Goal: Information Seeking & Learning: Learn about a topic

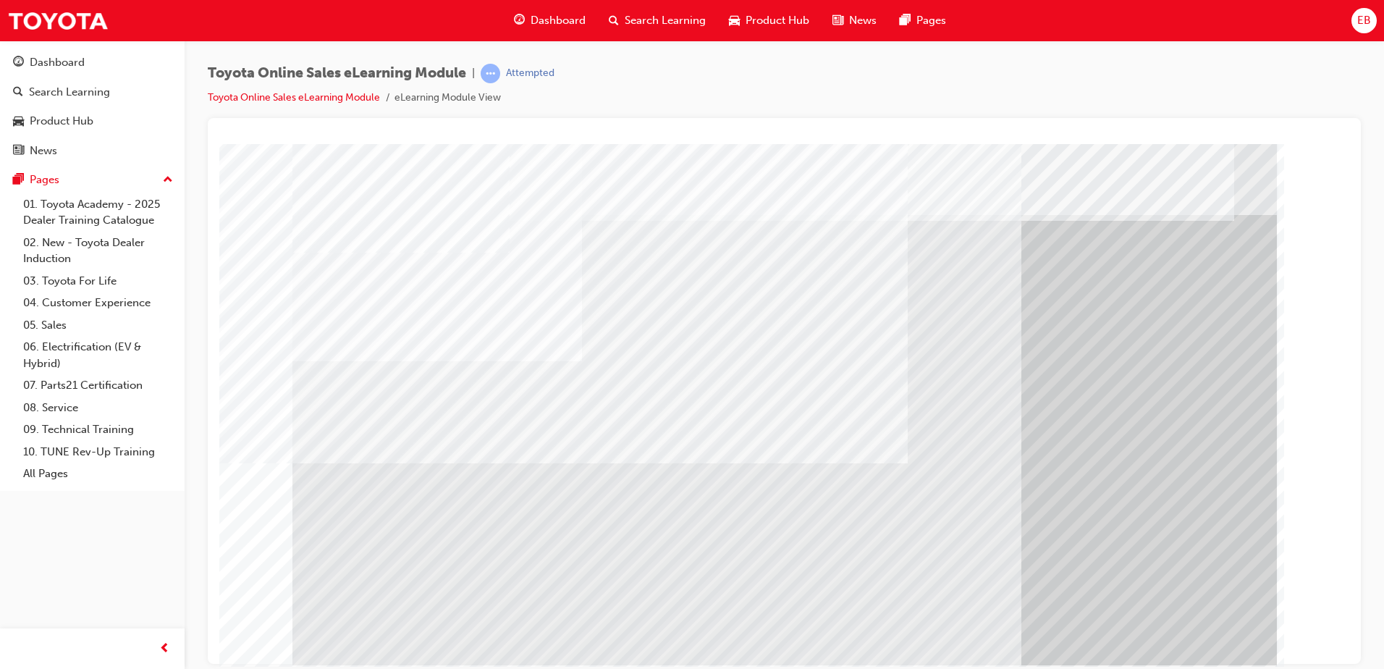
scroll to position [20, 0]
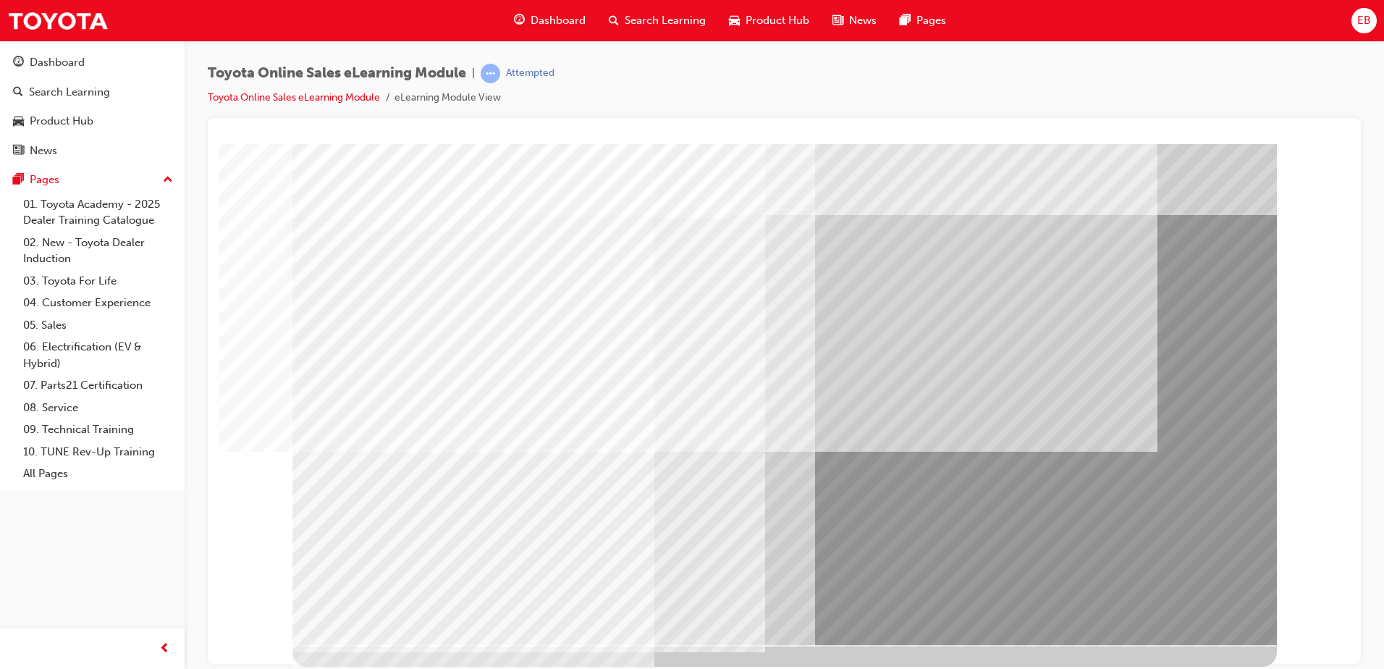
scroll to position [0, 0]
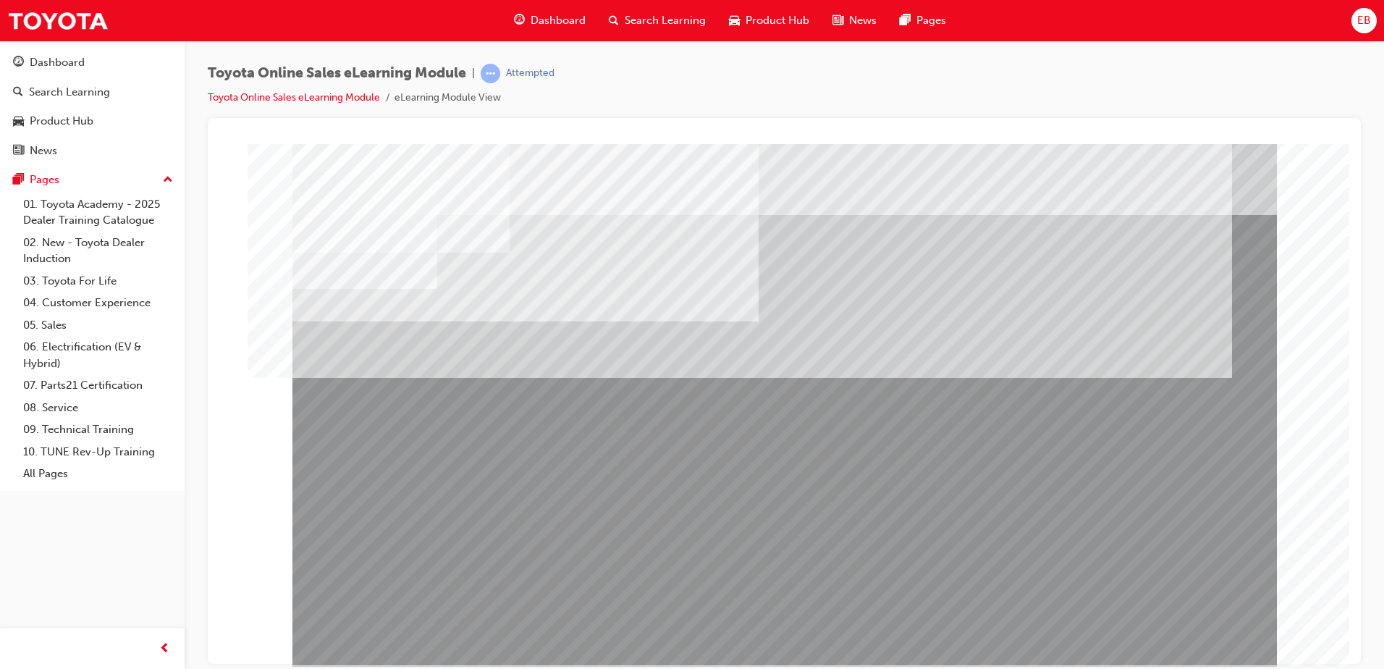
drag, startPoint x: 505, startPoint y: 466, endPoint x: 494, endPoint y: 468, distance: 11.2
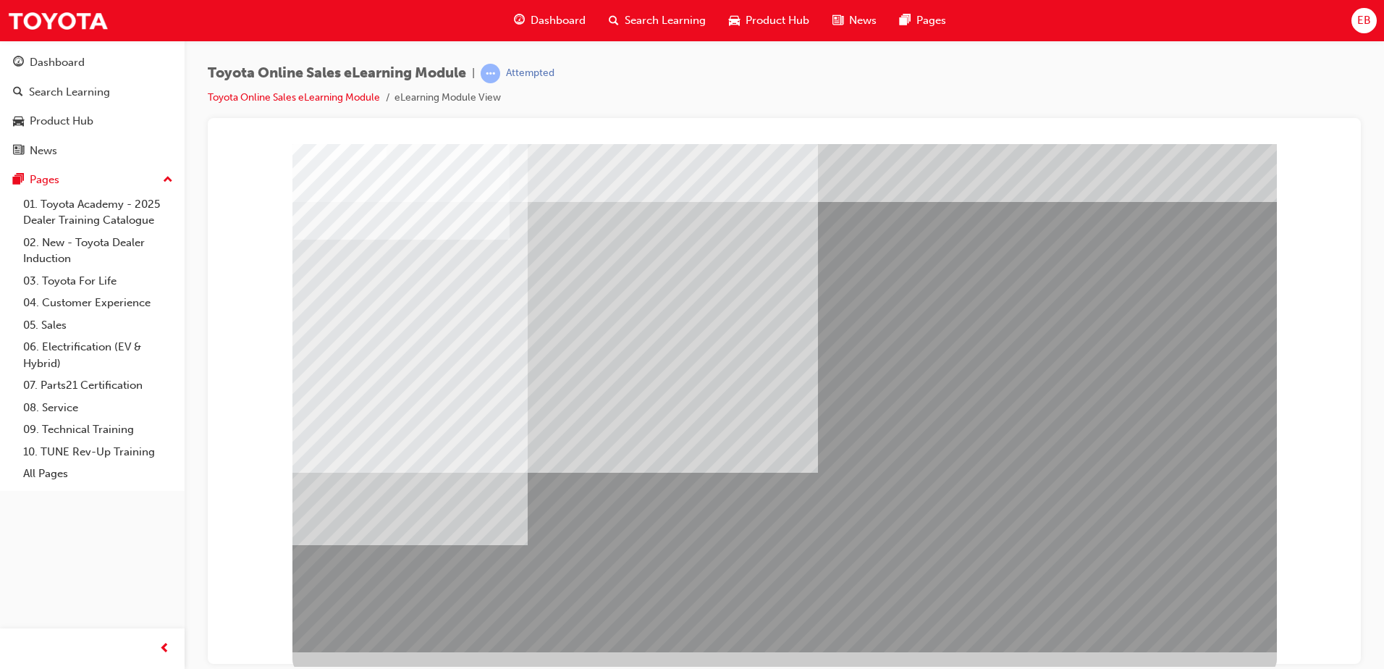
scroll to position [20, 0]
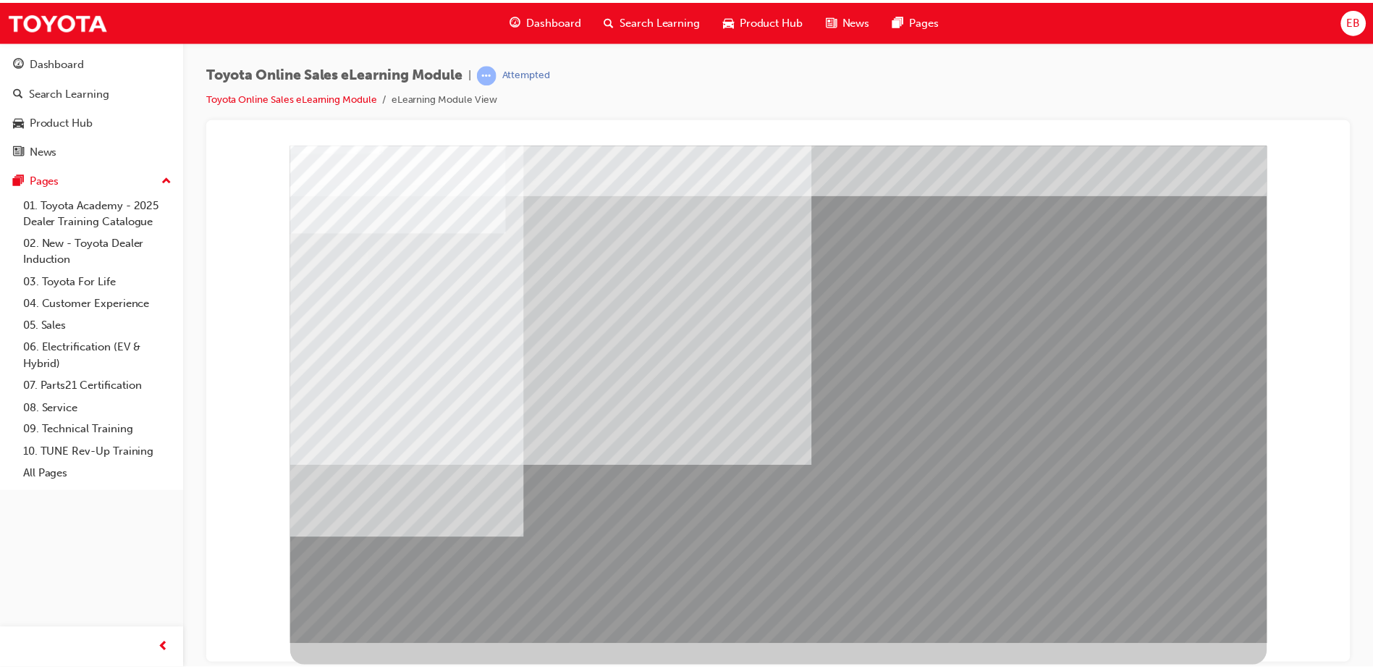
scroll to position [0, 0]
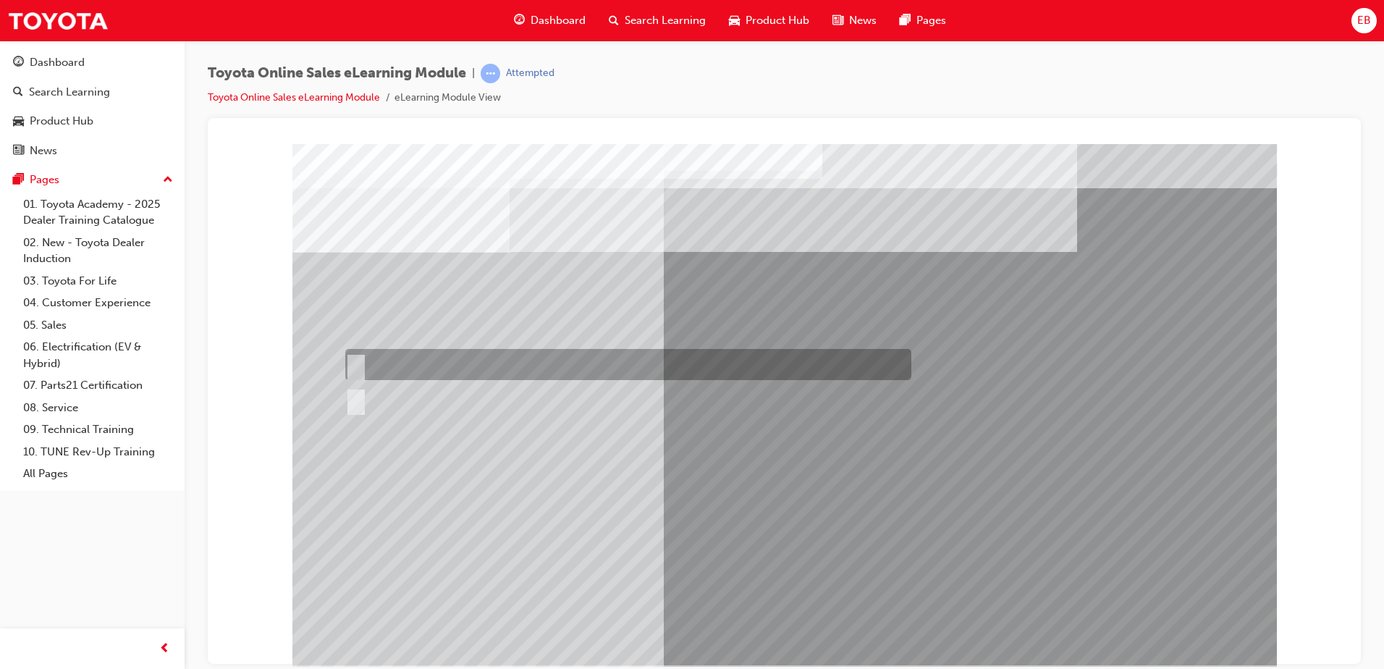
click at [380, 362] on div at bounding box center [625, 364] width 566 height 31
radio input "true"
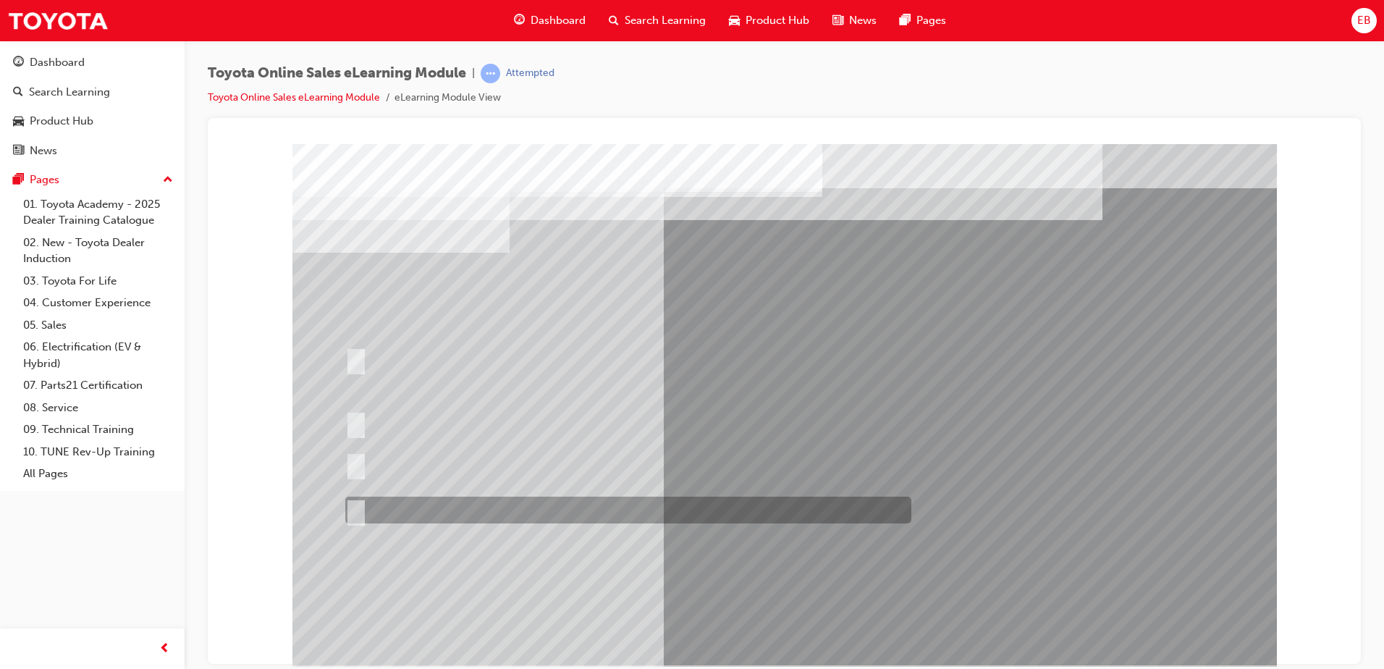
click at [351, 510] on input "It must be TMCA approved Dealer name." at bounding box center [353, 510] width 16 height 16
radio input "true"
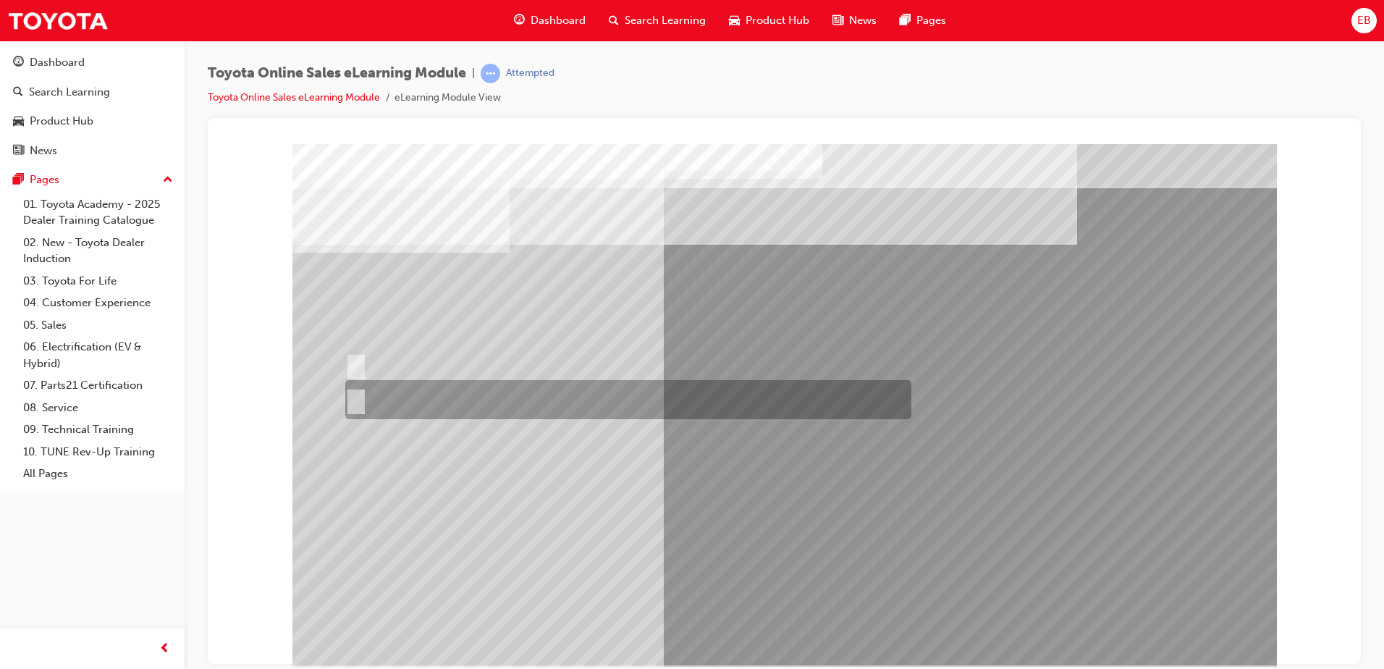
click at [348, 394] on input "No" at bounding box center [353, 400] width 16 height 16
radio input "true"
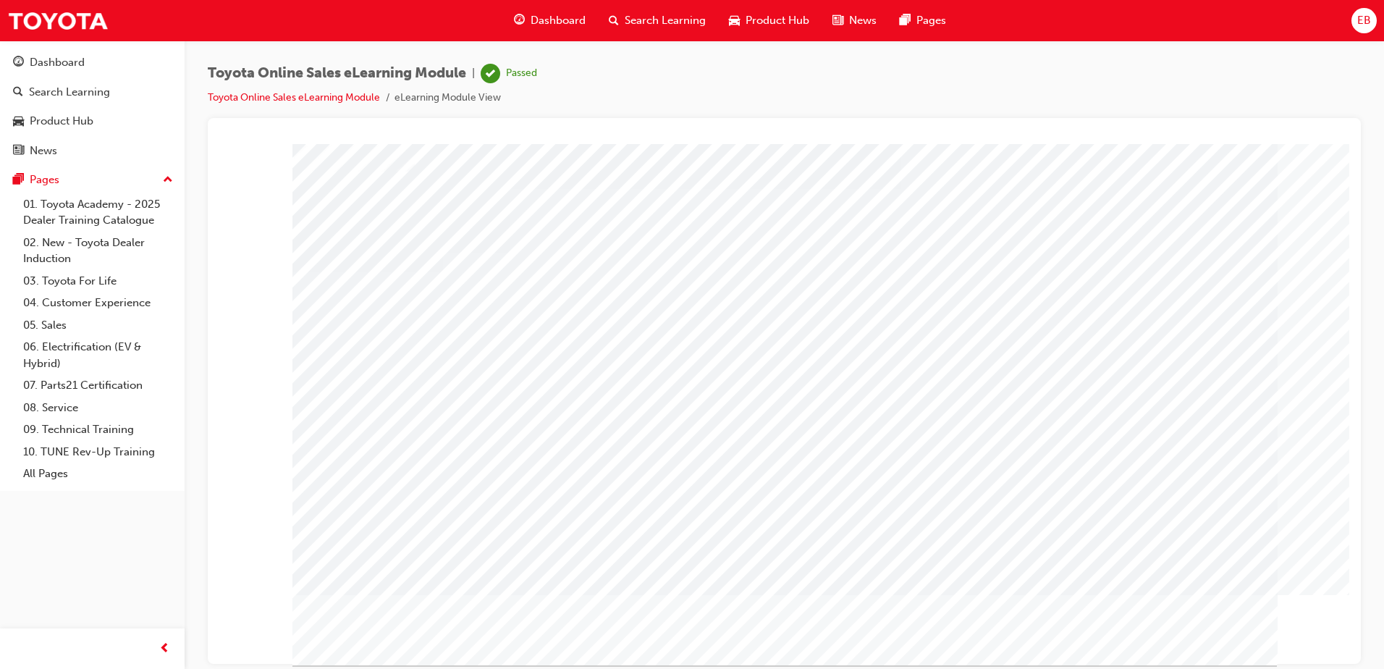
click at [90, 67] on div "Dashboard" at bounding box center [92, 63] width 159 height 18
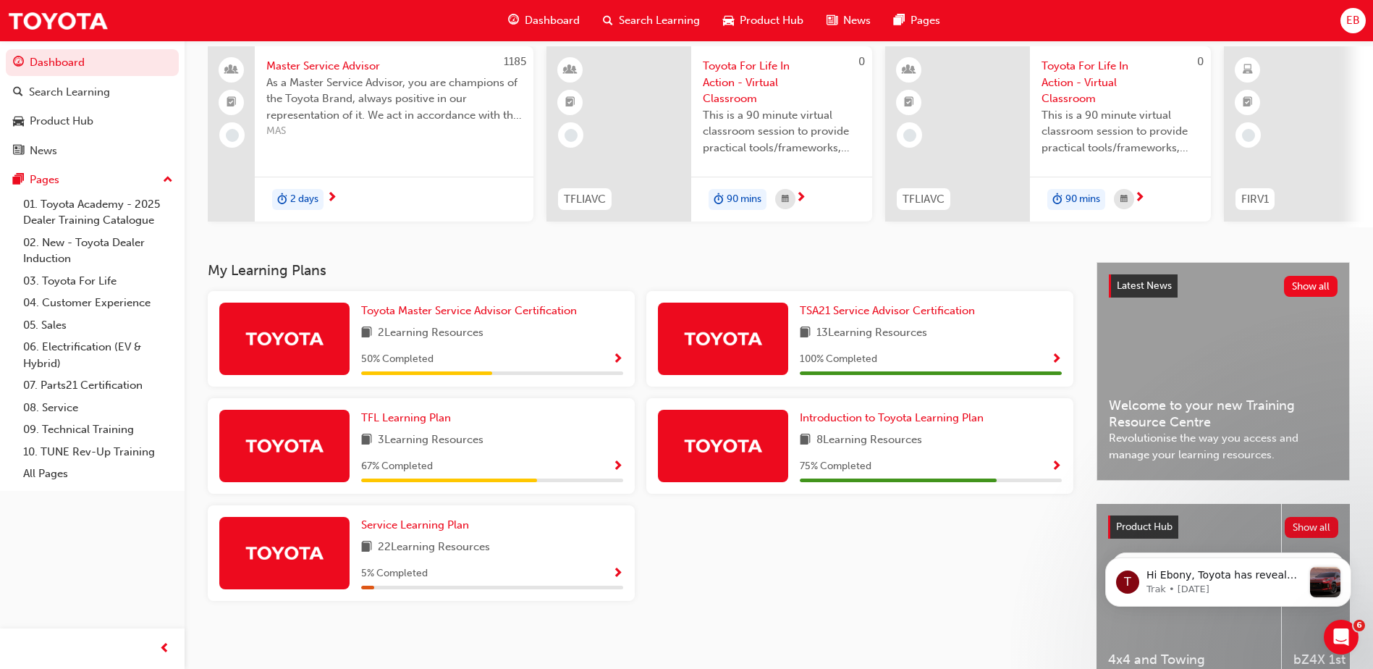
scroll to position [72, 0]
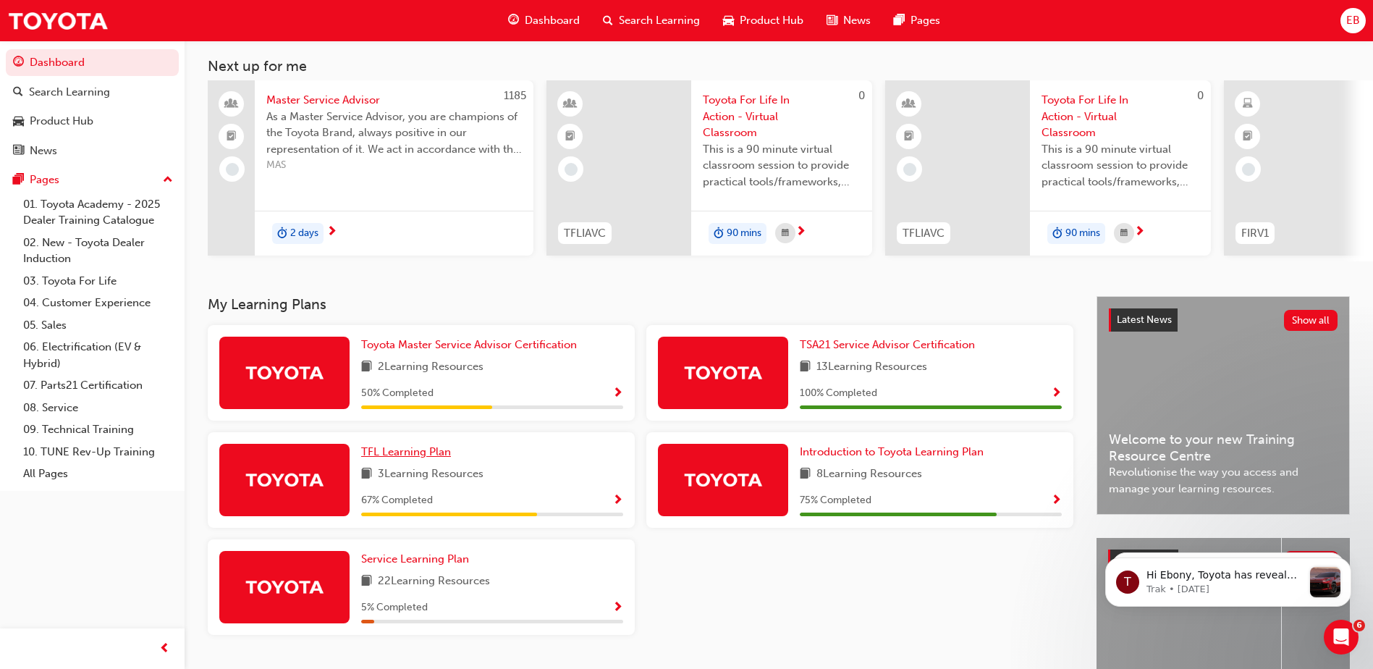
click at [400, 460] on link "TFL Learning Plan" at bounding box center [409, 452] width 96 height 17
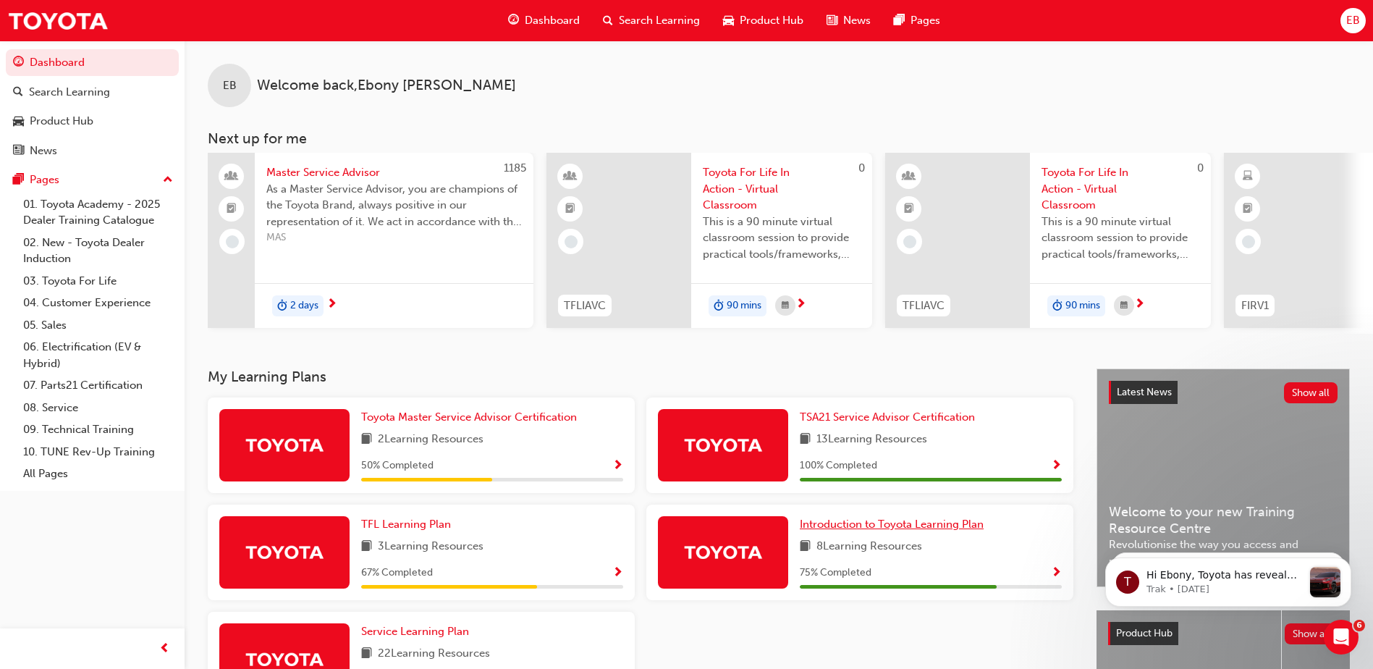
click at [898, 531] on span "Introduction to Toyota Learning Plan" at bounding box center [892, 524] width 184 height 13
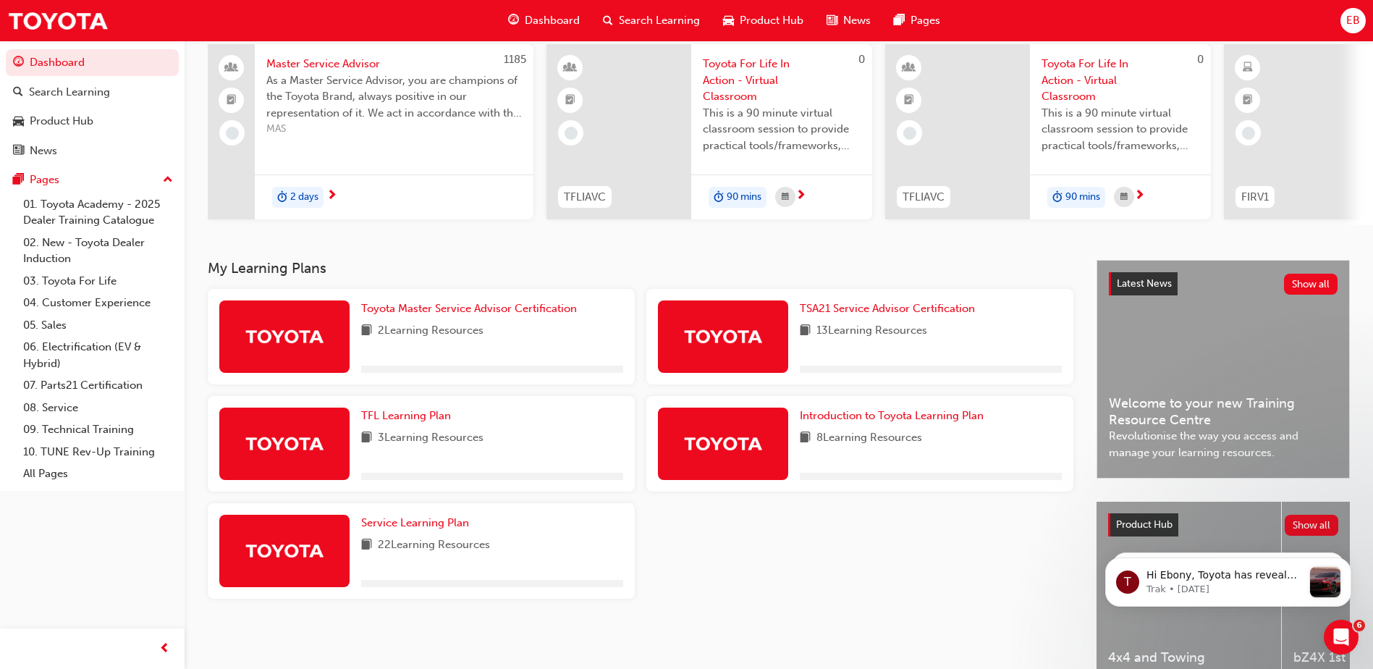
scroll to position [145, 0]
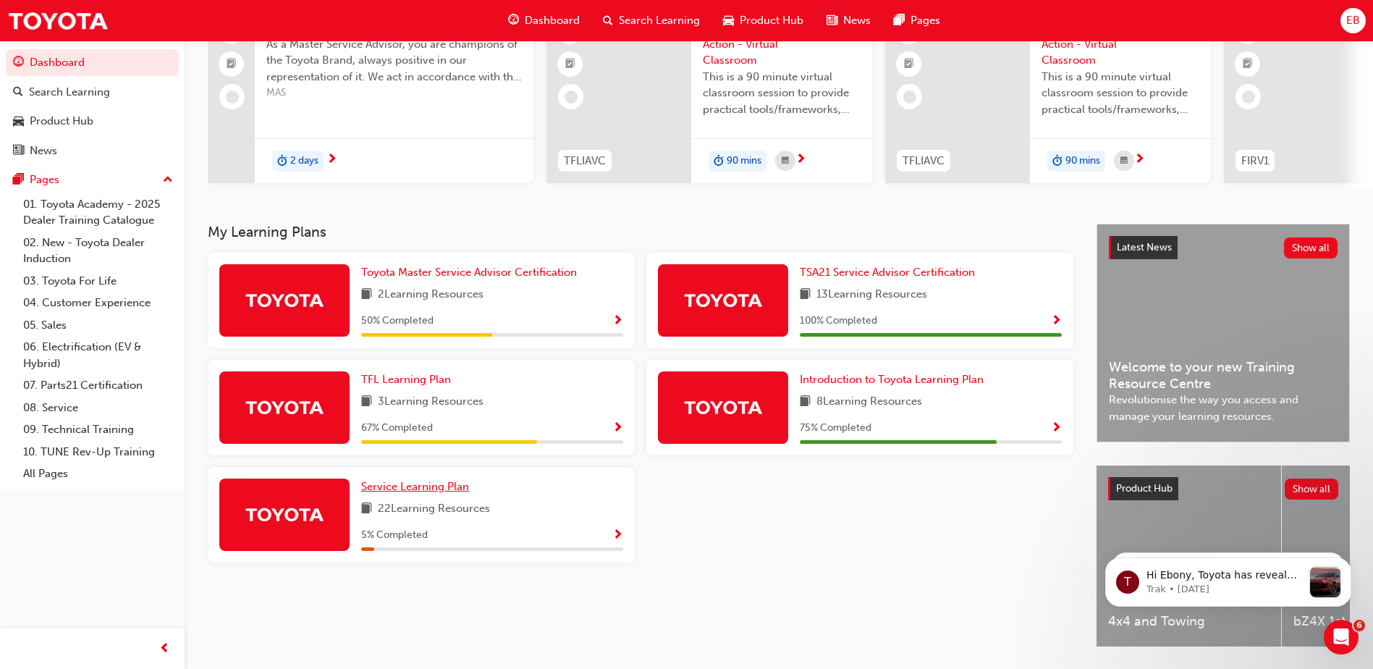
click at [413, 487] on span "Service Learning Plan" at bounding box center [415, 486] width 108 height 13
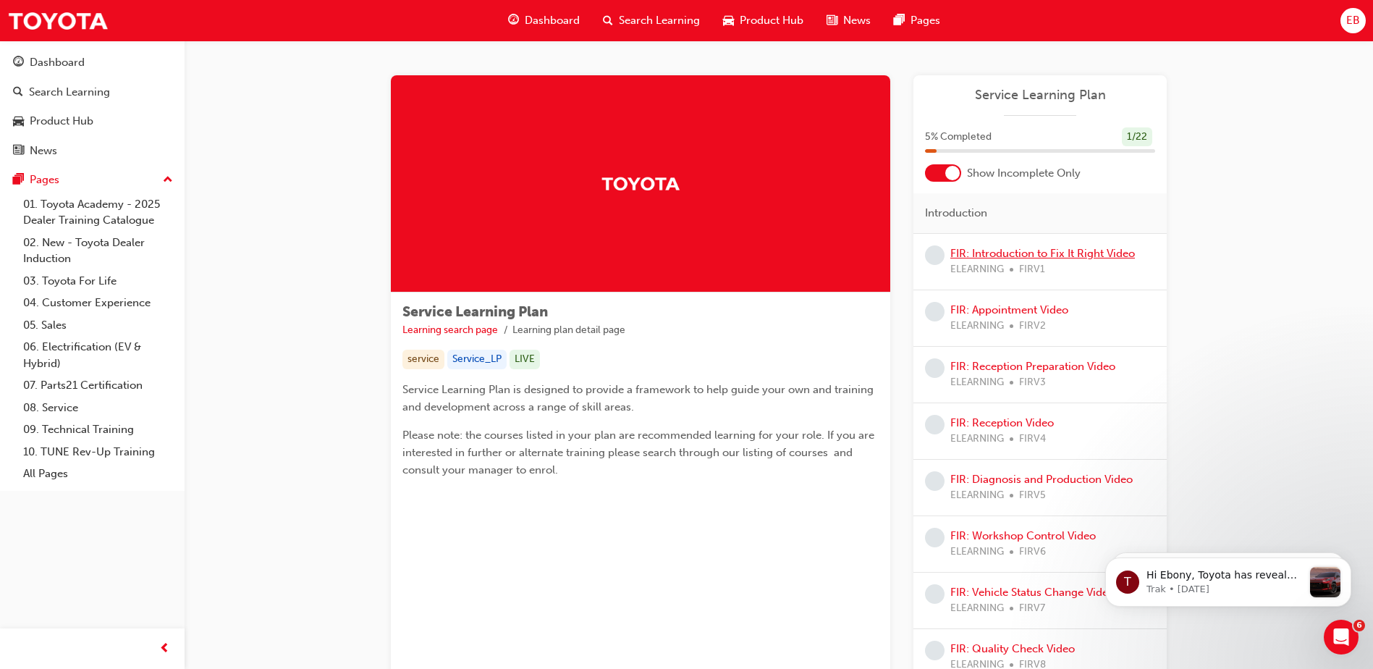
click at [1066, 253] on link "FIR: Introduction to Fix It Right Video" at bounding box center [1043, 253] width 185 height 13
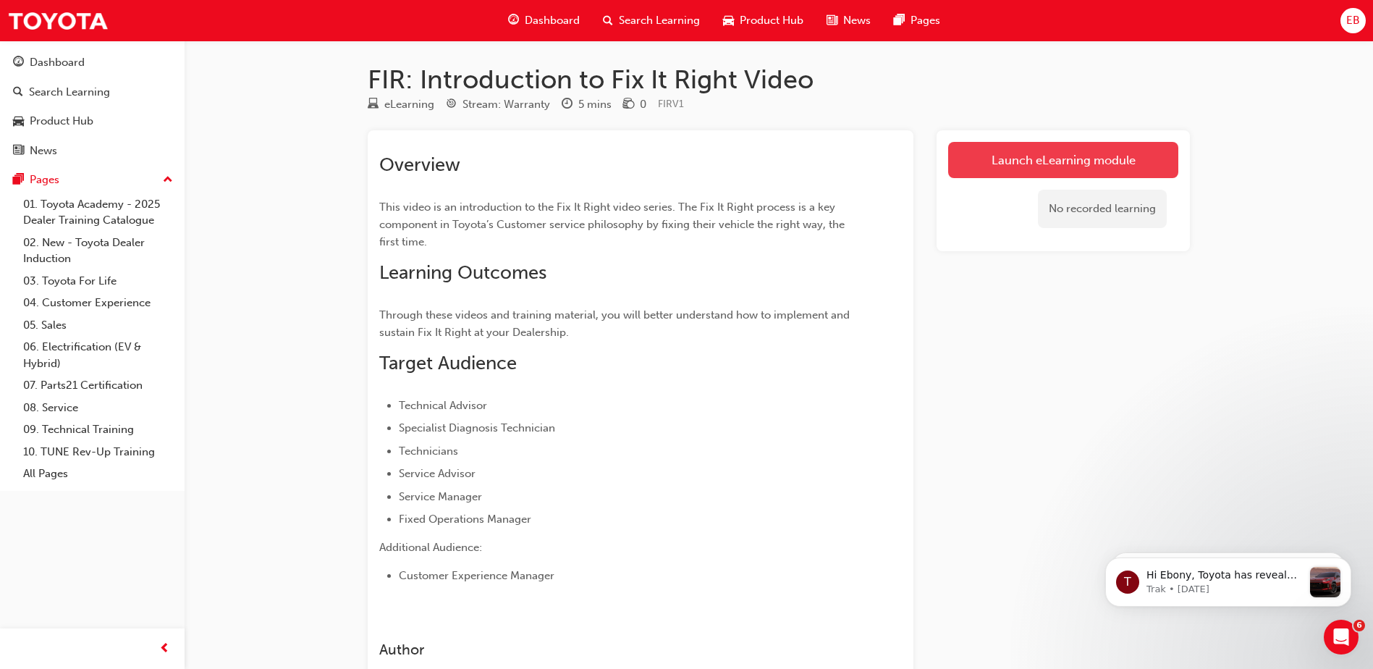
click at [998, 161] on link "Launch eLearning module" at bounding box center [1063, 160] width 230 height 36
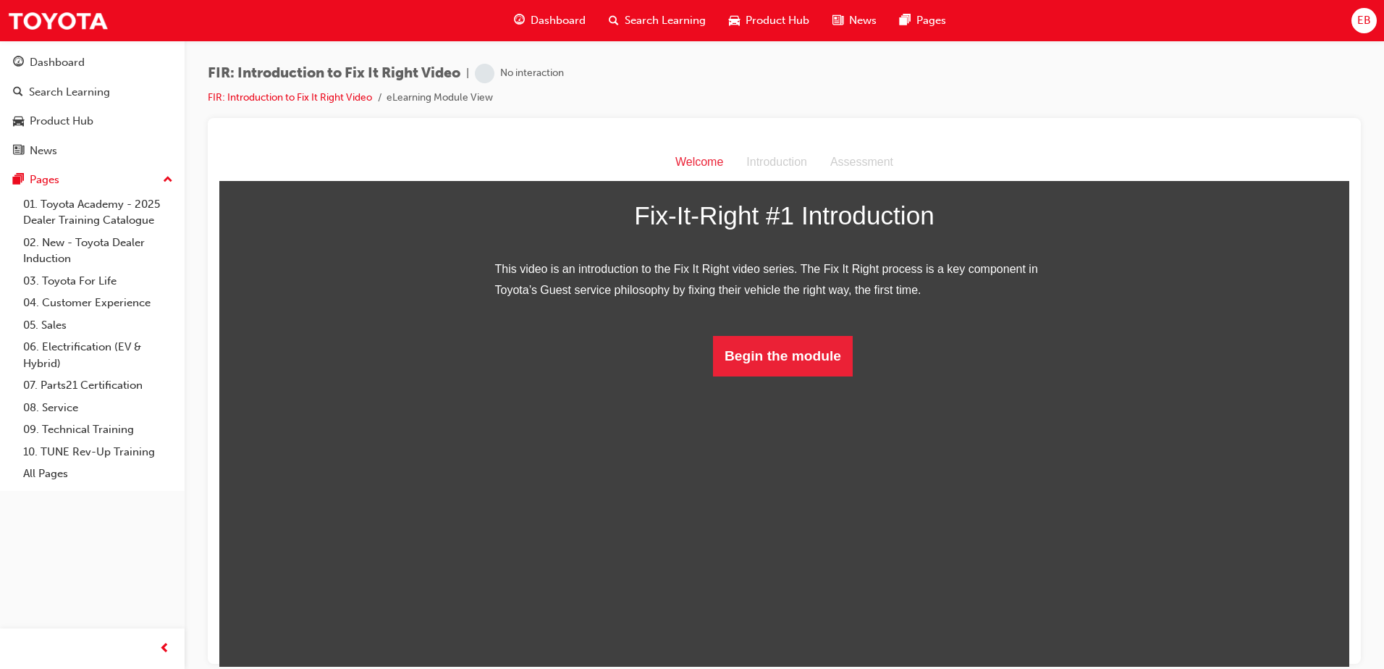
scroll to position [43, 0]
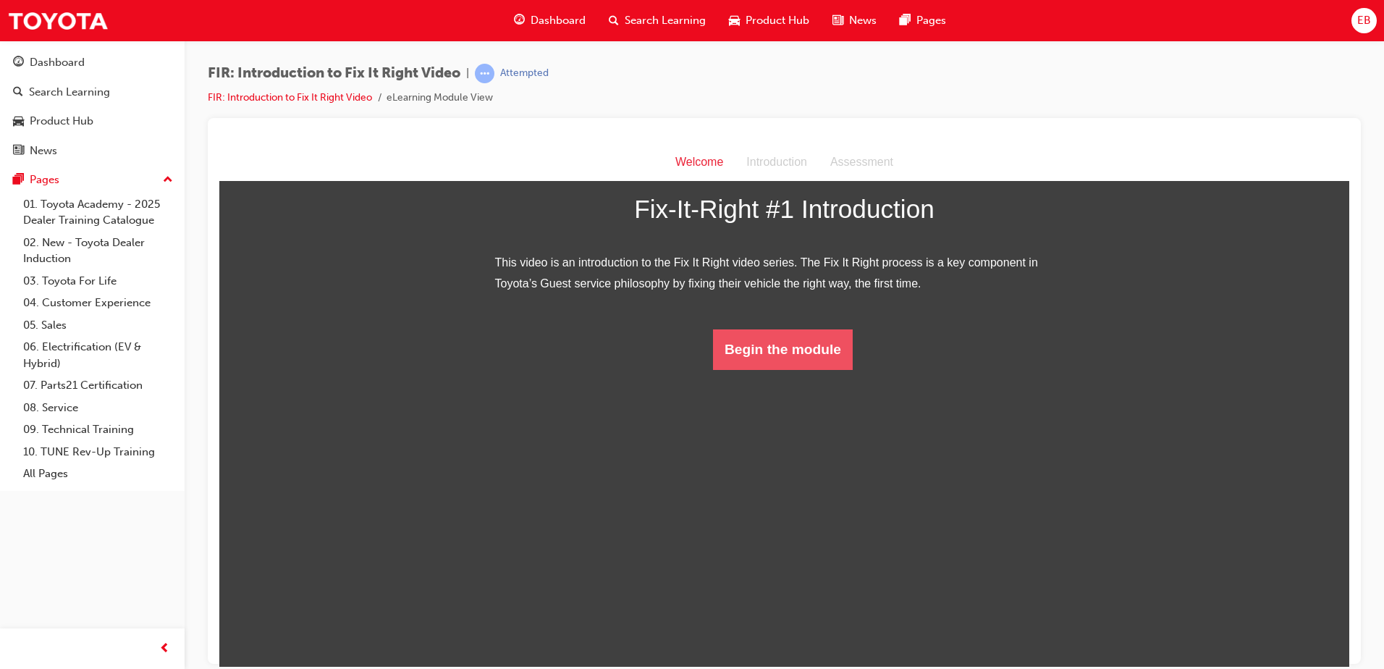
click at [796, 369] on button "Begin the module" at bounding box center [783, 349] width 140 height 41
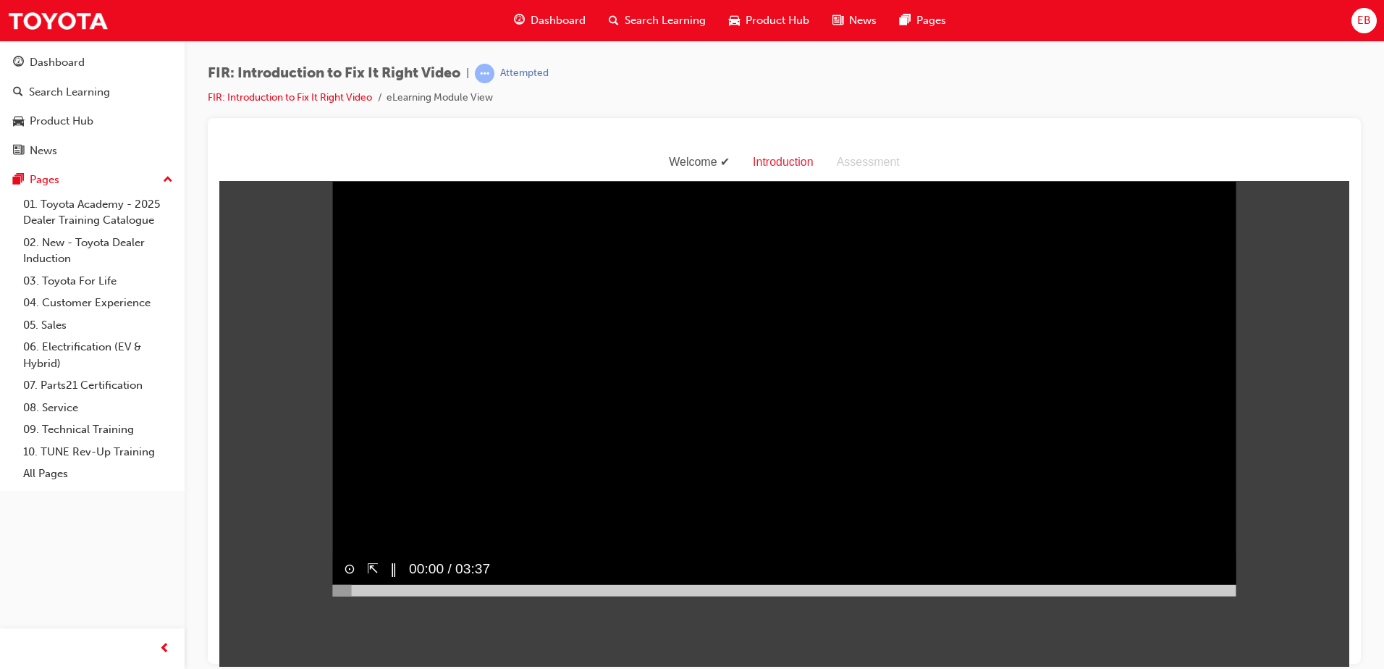
scroll to position [35, 0]
click at [385, 584] on div "‖" at bounding box center [388, 568] width 19 height 33
click at [385, 584] on div "▶︎" at bounding box center [390, 568] width 22 height 33
click at [372, 578] on button "⇱" at bounding box center [373, 567] width 12 height 21
click at [371, 578] on button "⇱" at bounding box center [373, 567] width 12 height 21
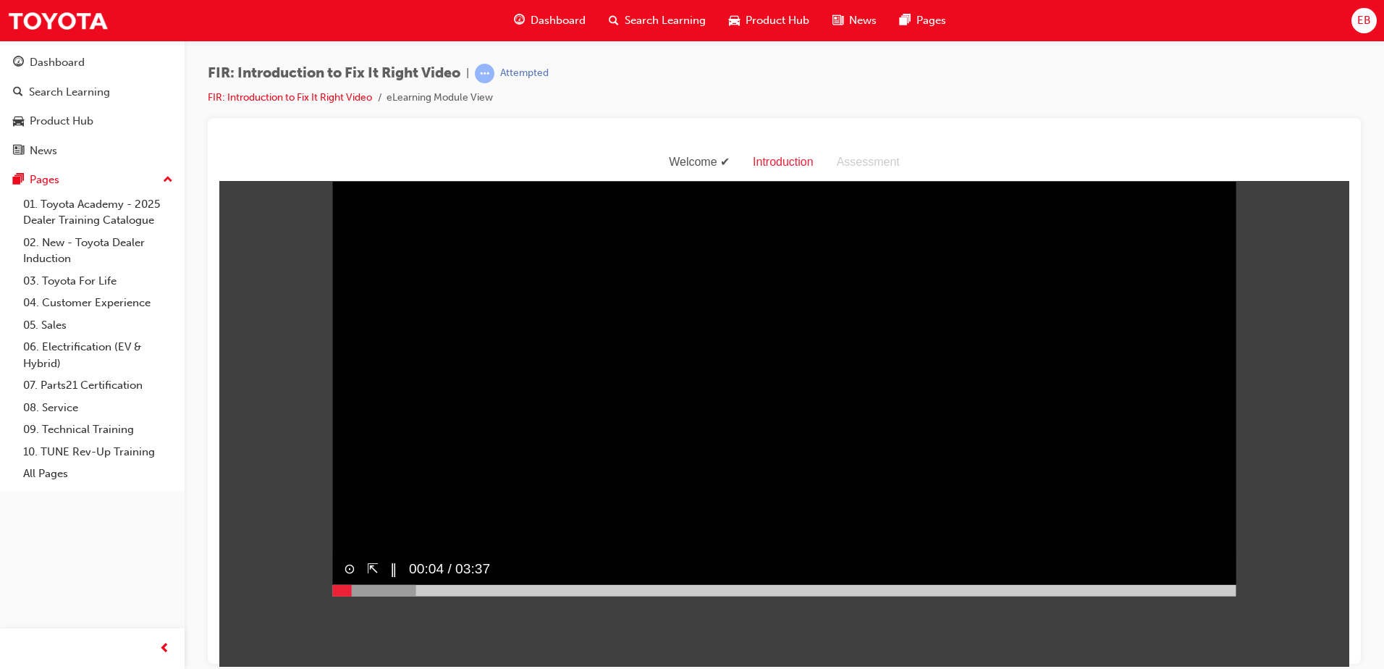
click at [369, 578] on button "⇱" at bounding box center [373, 567] width 12 height 21
click at [347, 578] on button "⊙" at bounding box center [350, 567] width 12 height 21
click at [347, 578] on button "⊗" at bounding box center [350, 567] width 12 height 21
click at [347, 578] on button "⊙" at bounding box center [350, 567] width 12 height 21
click at [344, 578] on button "⊗" at bounding box center [350, 567] width 12 height 21
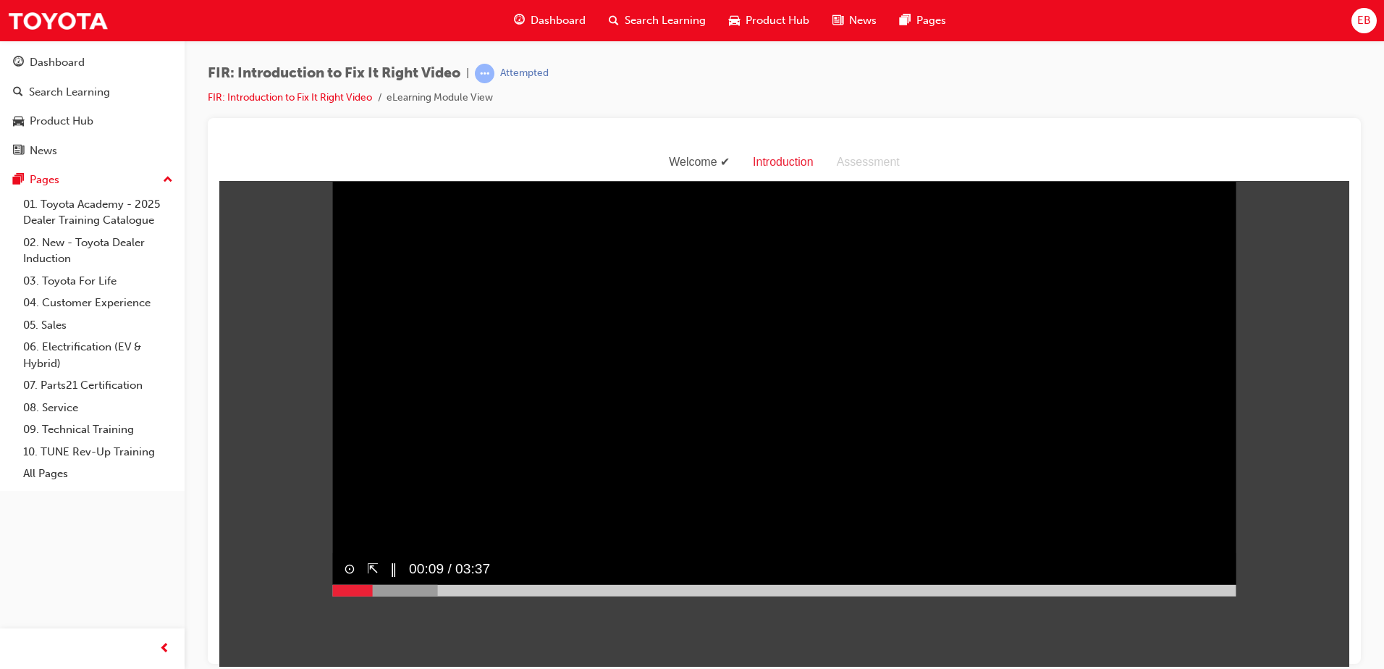
click at [348, 578] on button "⊙" at bounding box center [350, 567] width 12 height 21
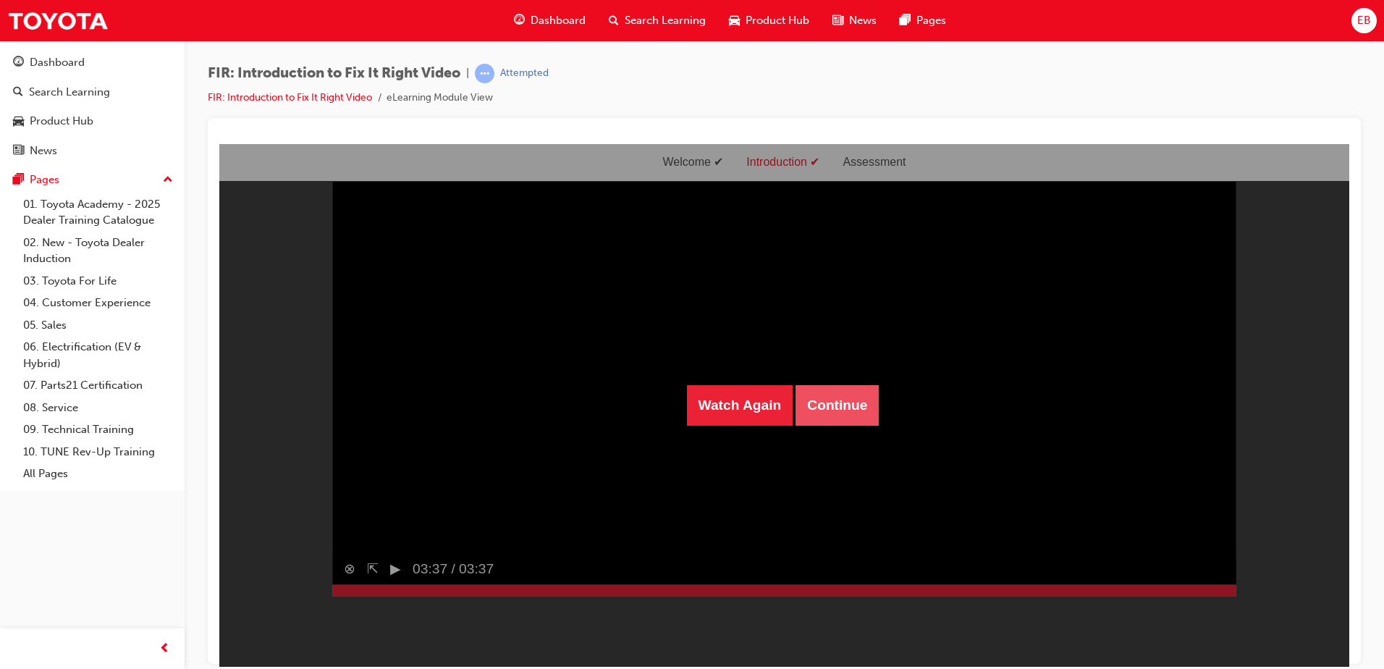
click at [868, 417] on button "Continue" at bounding box center [837, 404] width 83 height 41
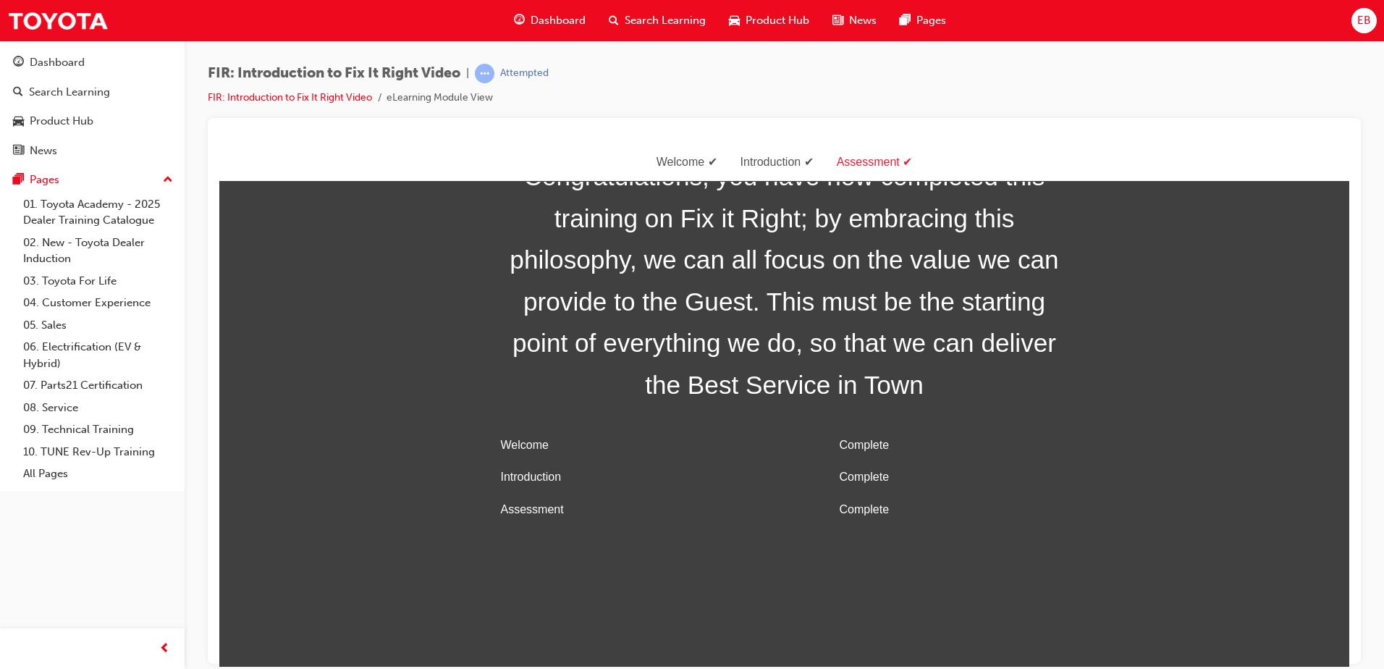
scroll to position [46, 0]
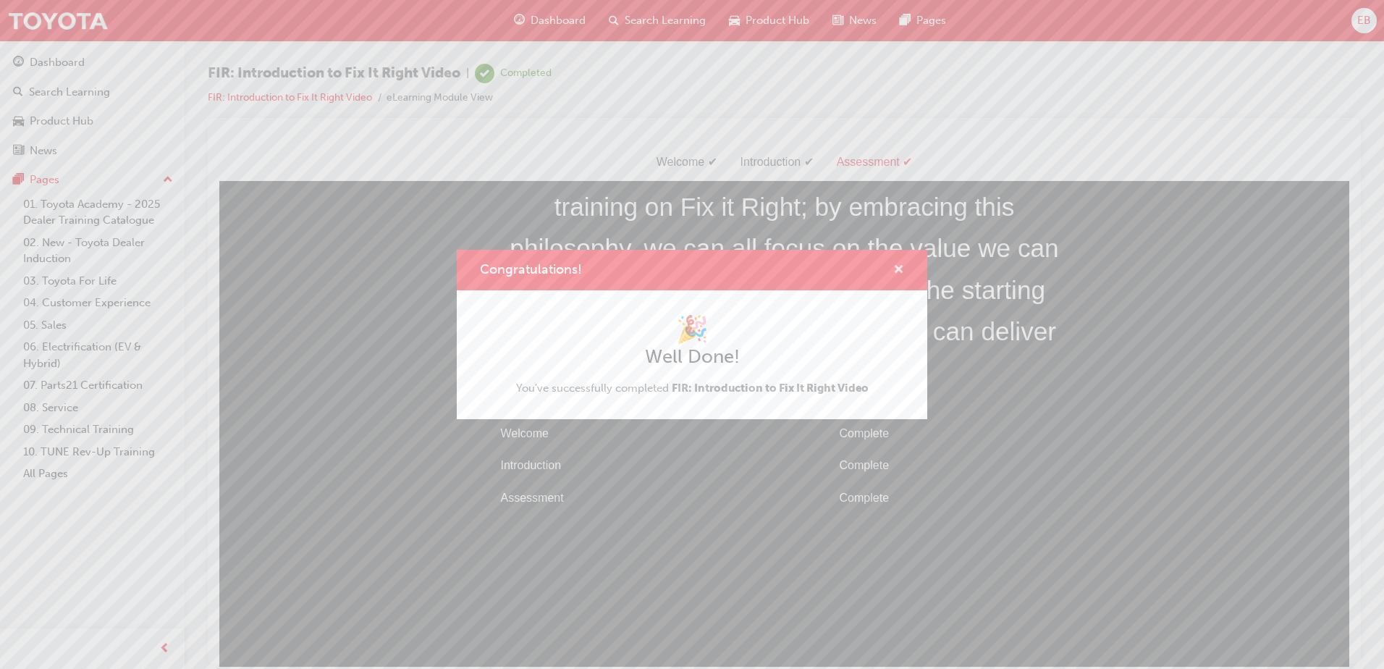
click at [896, 265] on span "cross-icon" at bounding box center [898, 270] width 11 height 13
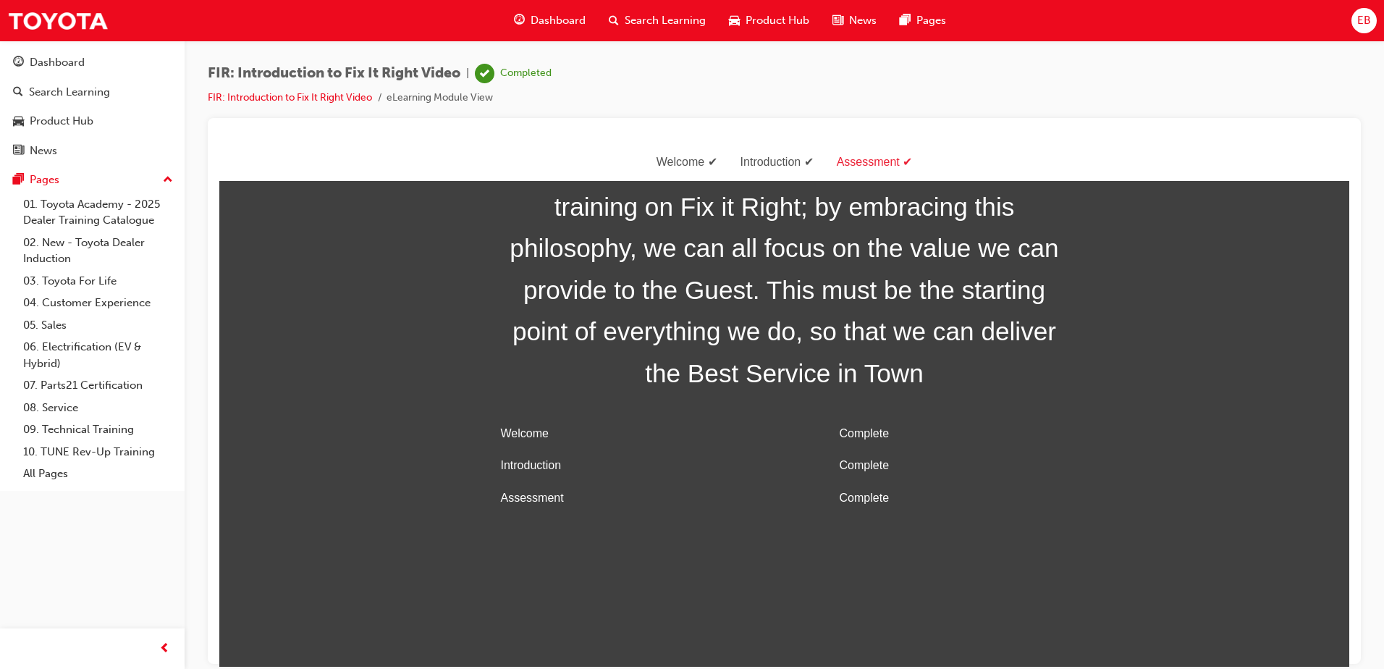
click at [962, 471] on div "Complete" at bounding box center [954, 465] width 229 height 21
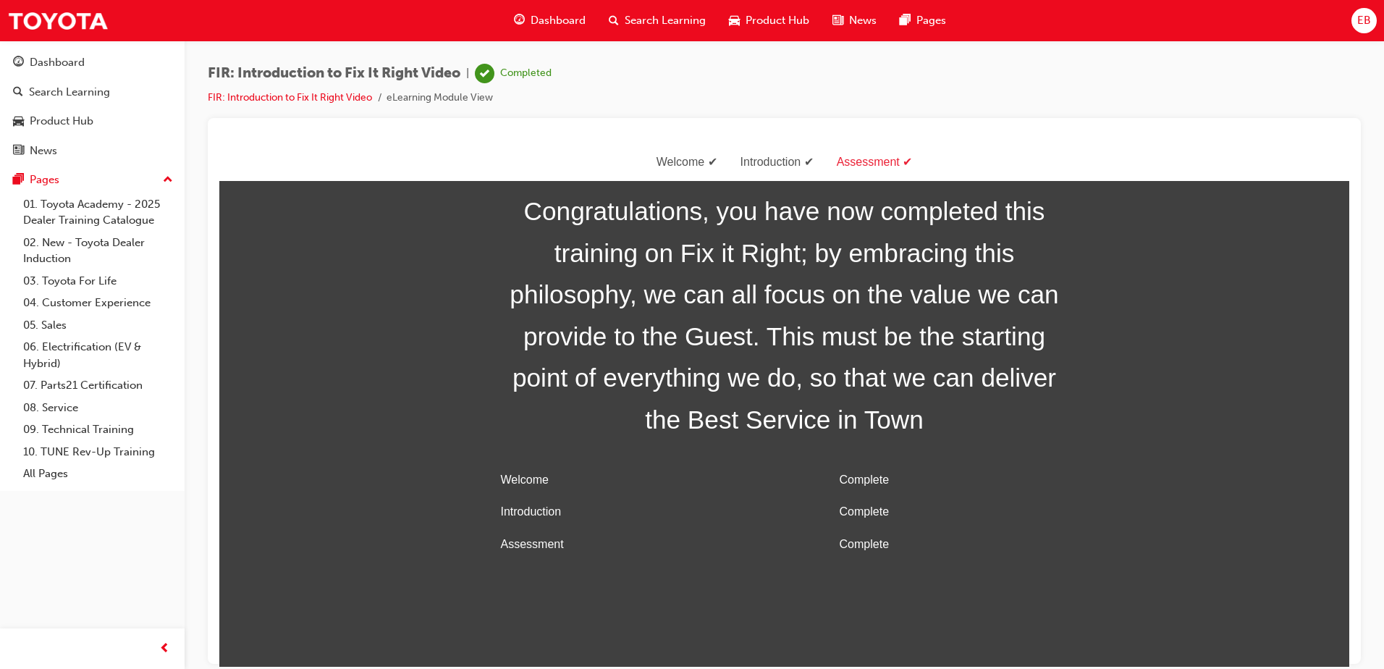
click at [306, 75] on span "FIR: Introduction to Fix It Right Video" at bounding box center [334, 73] width 253 height 17
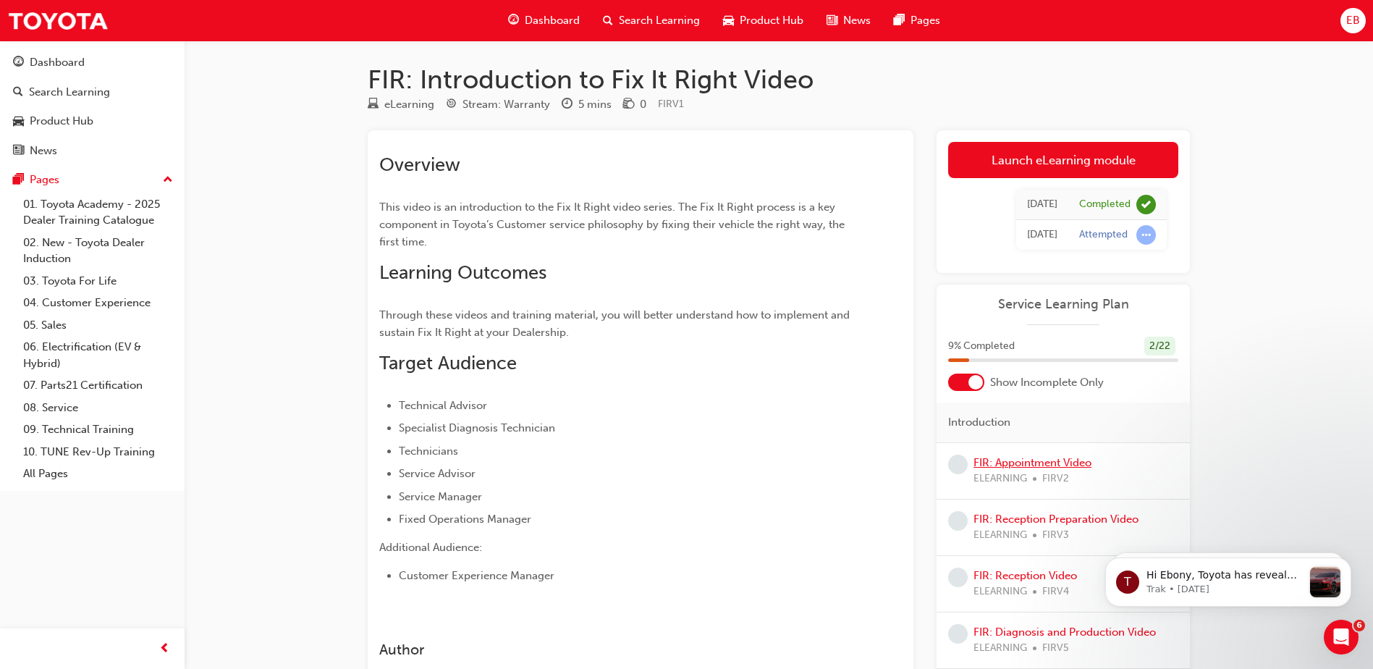
click at [1005, 463] on link "FIR: Appointment Video" at bounding box center [1033, 462] width 118 height 13
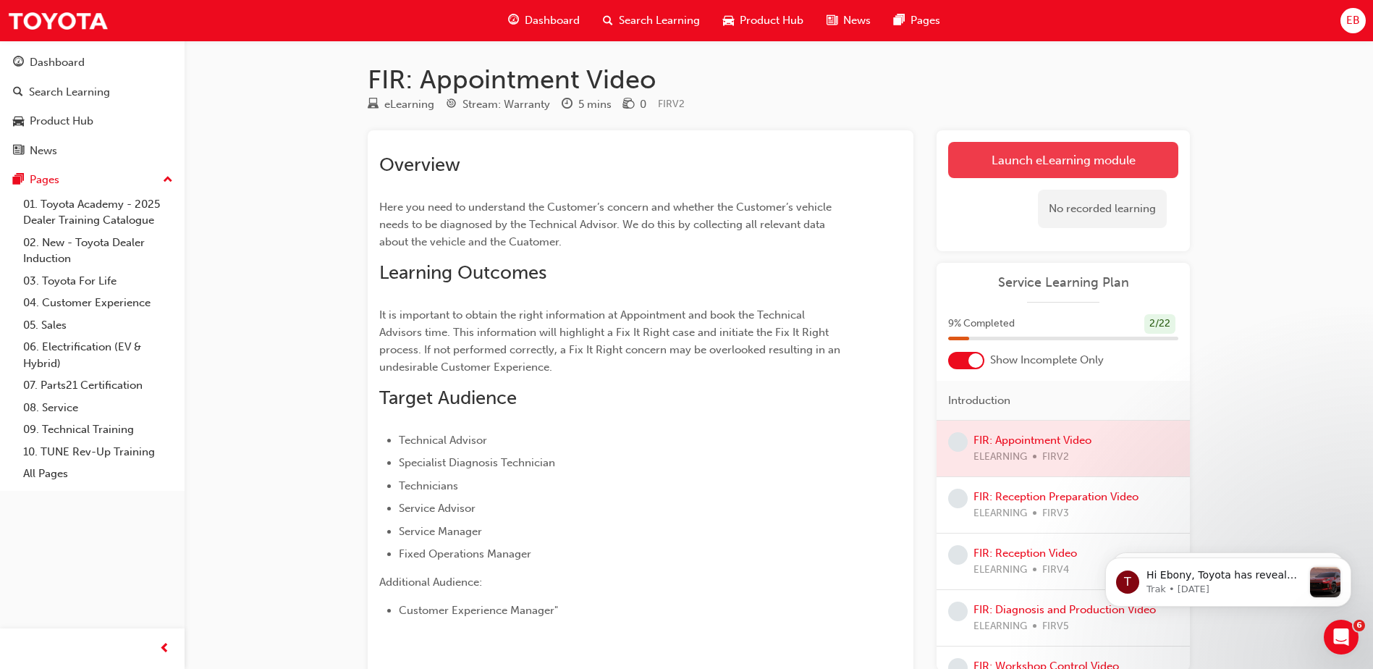
click at [1071, 161] on link "Launch eLearning module" at bounding box center [1063, 160] width 230 height 36
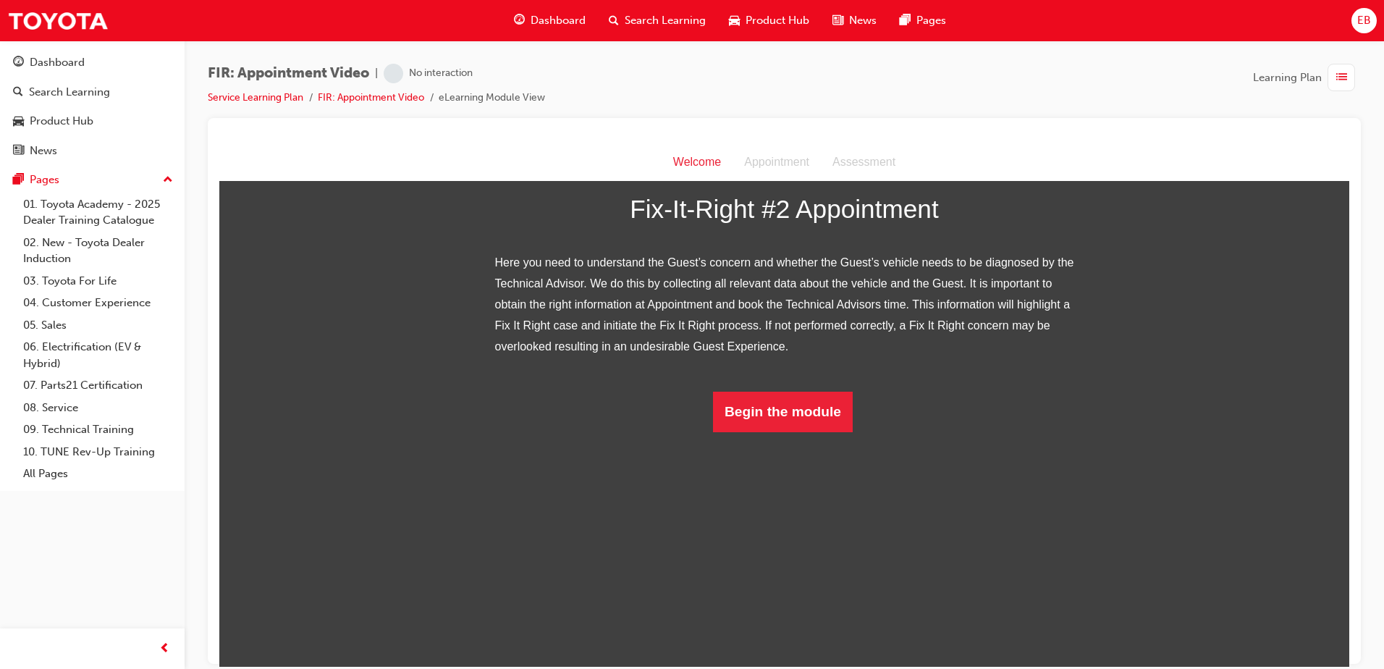
scroll to position [106, 0]
click at [775, 432] on button "Begin the module" at bounding box center [783, 411] width 140 height 41
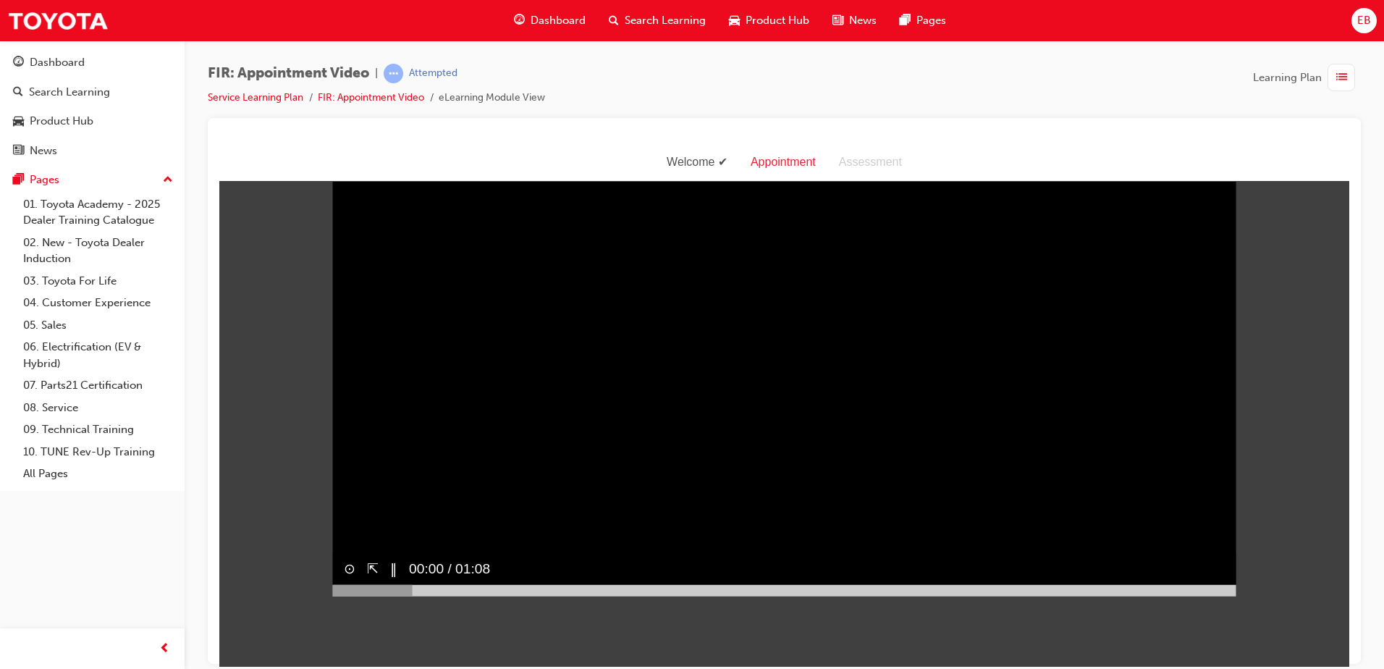
scroll to position [35, 0]
click at [345, 578] on button "⊙" at bounding box center [350, 567] width 12 height 21
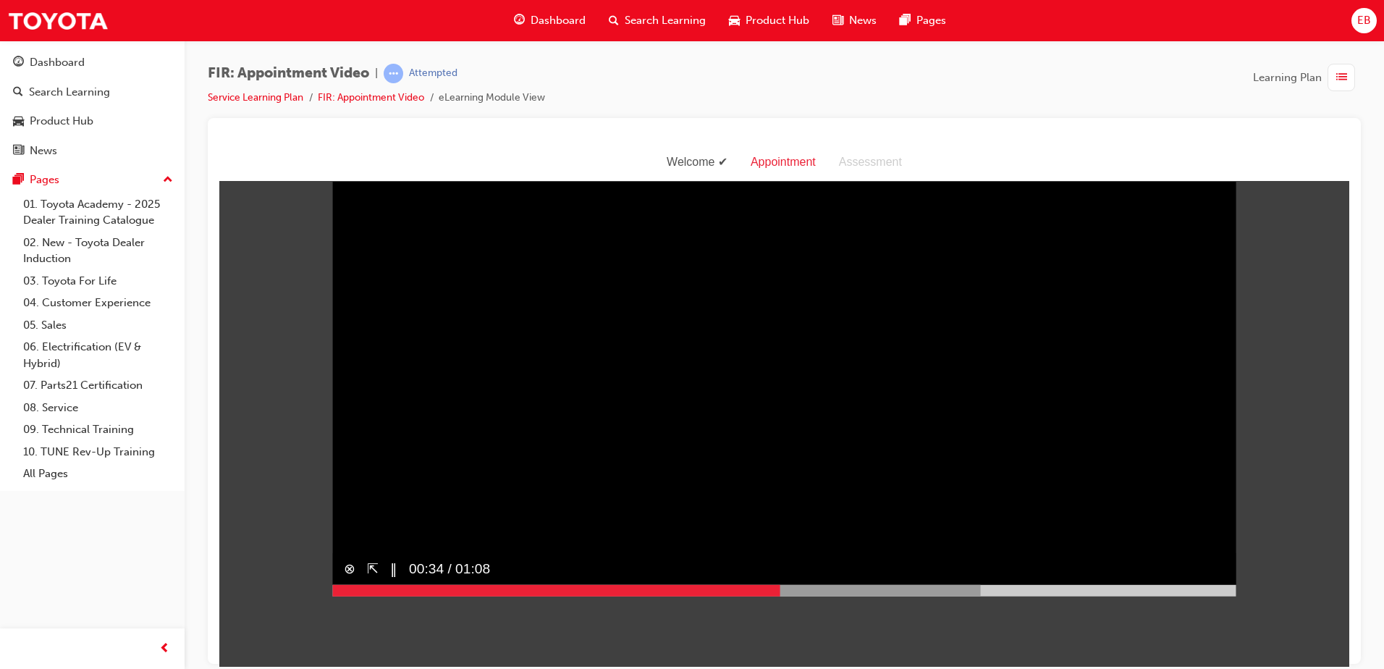
click at [345, 578] on button "⊗" at bounding box center [350, 567] width 12 height 21
click at [349, 578] on button "⊙" at bounding box center [350, 567] width 12 height 21
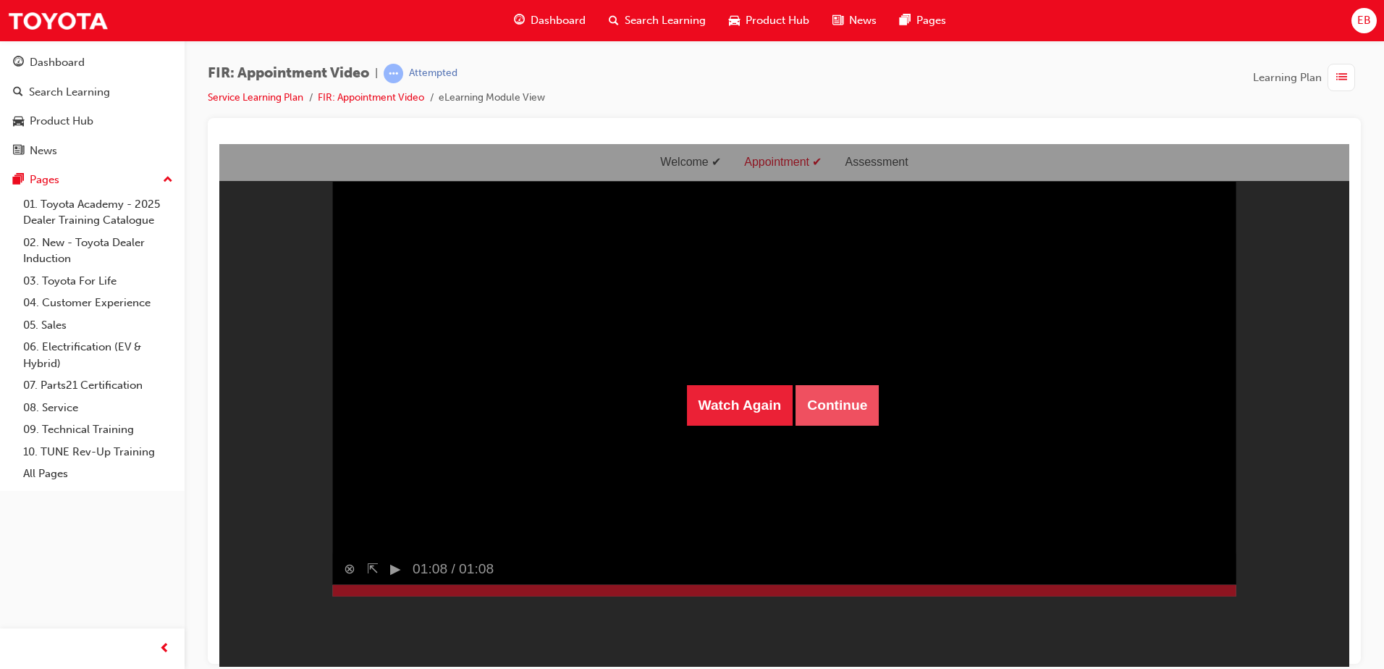
click at [830, 403] on button "Continue" at bounding box center [837, 404] width 83 height 41
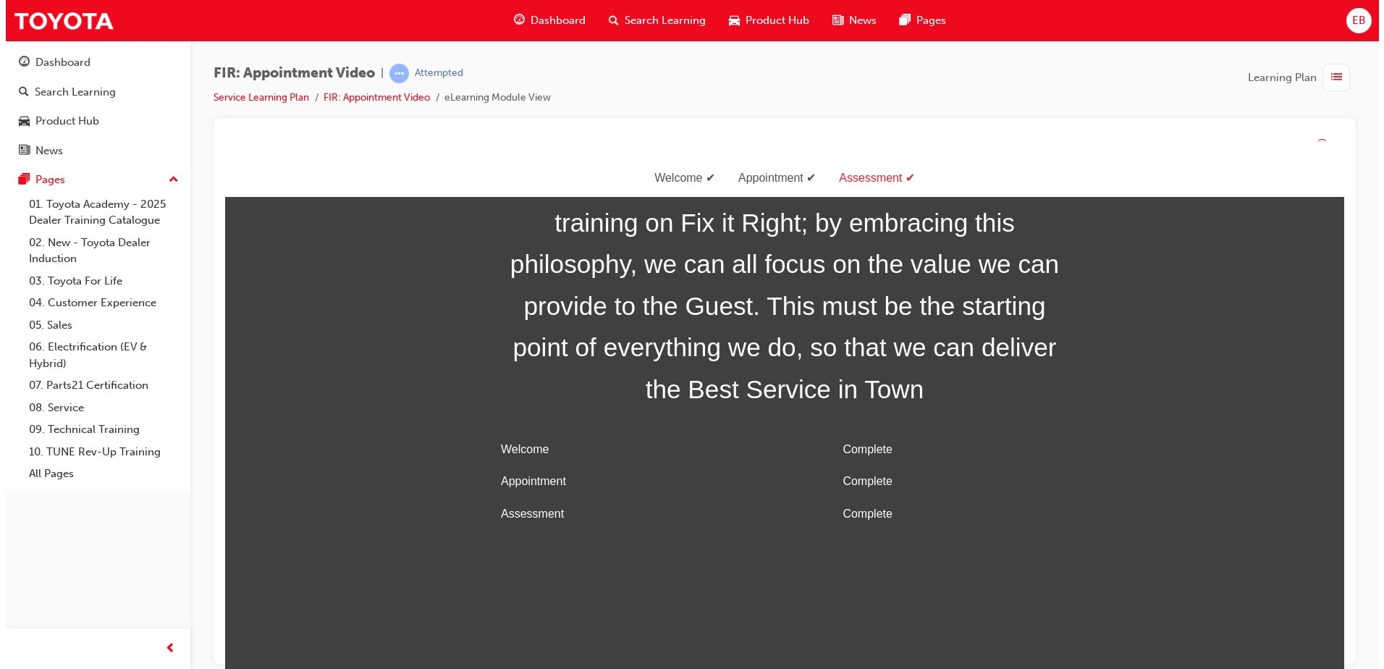
scroll to position [0, 0]
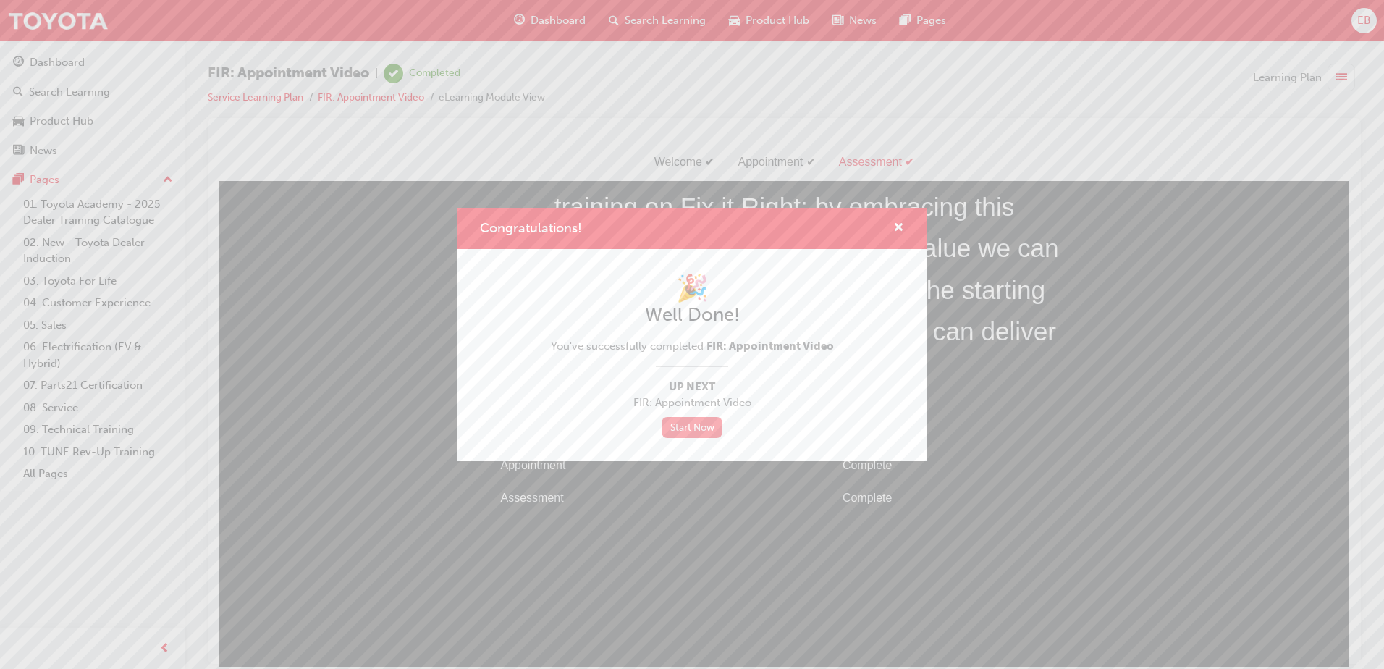
click at [691, 428] on link "Start Now" at bounding box center [692, 427] width 61 height 21
drag, startPoint x: 707, startPoint y: 430, endPoint x: 715, endPoint y: 429, distance: 8.8
click at [706, 430] on link "Start Now" at bounding box center [692, 427] width 61 height 21
click at [700, 419] on link "Start Now" at bounding box center [692, 427] width 61 height 21
click at [903, 227] on span "cross-icon" at bounding box center [898, 228] width 11 height 13
